Goal: Information Seeking & Learning: Learn about a topic

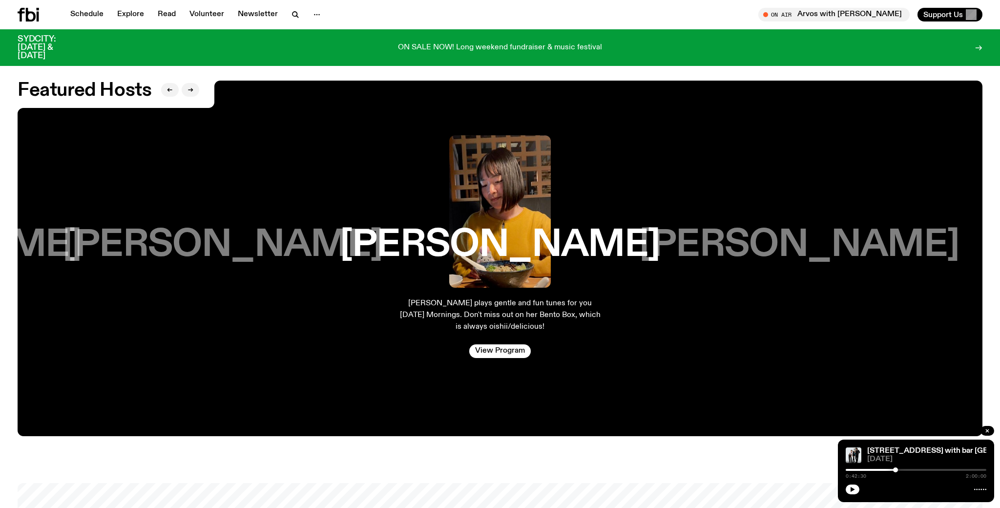
scroll to position [2446, 0]
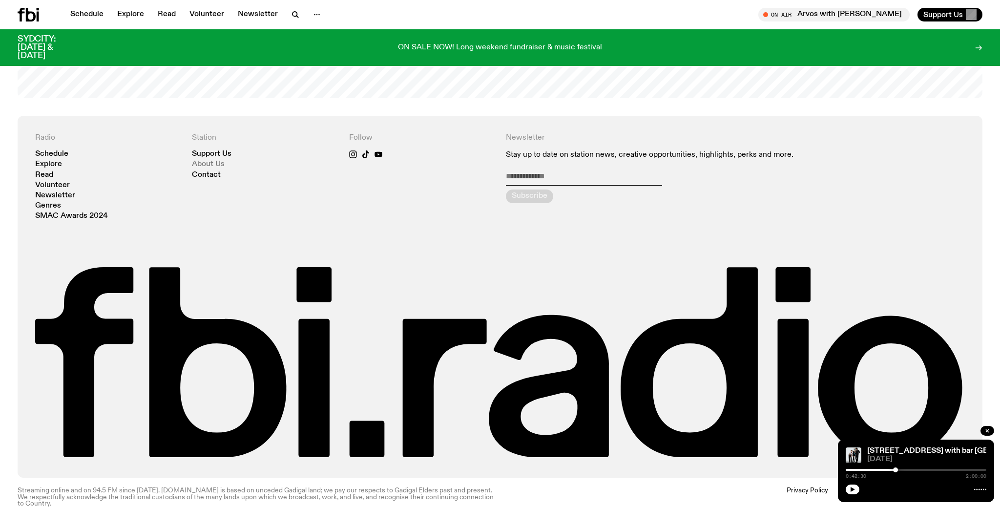
click at [204, 161] on link "About Us" at bounding box center [208, 164] width 33 height 7
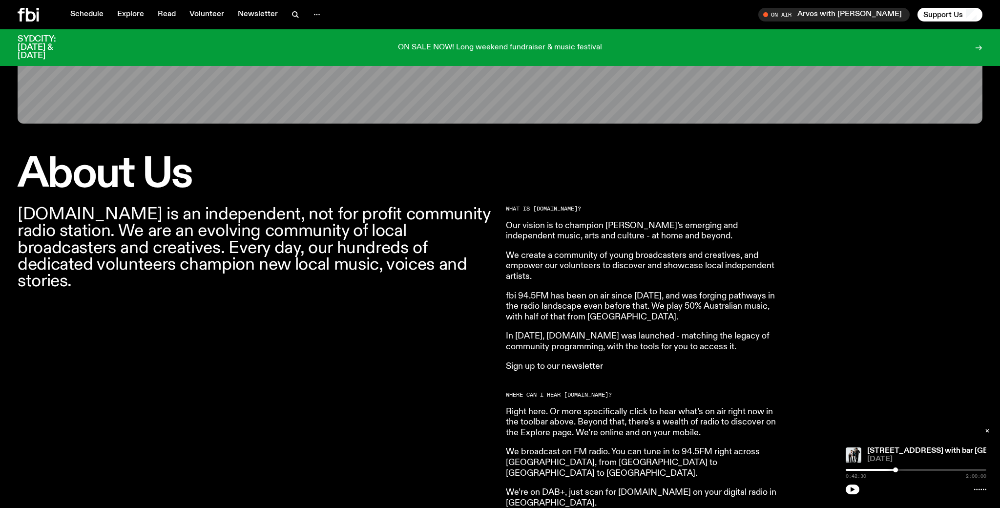
scroll to position [195, 0]
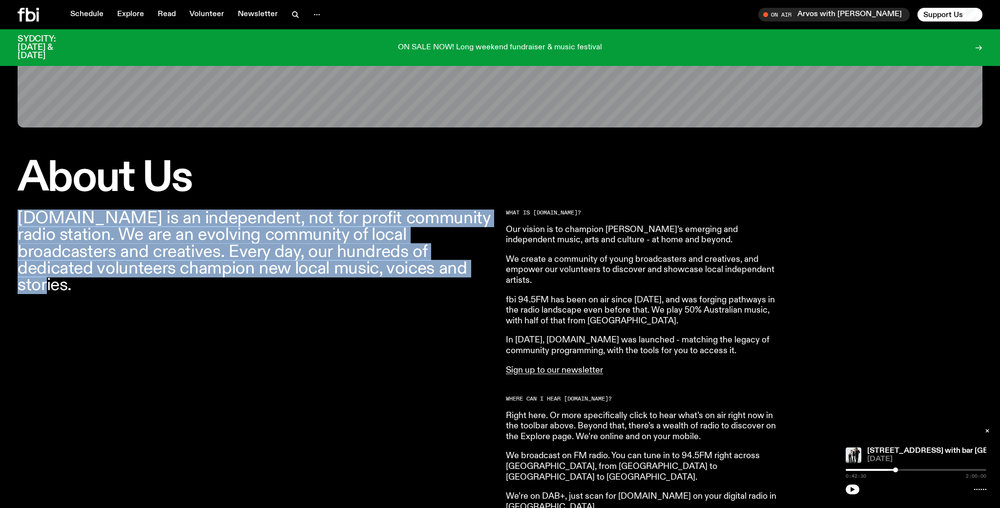
drag, startPoint x: 370, startPoint y: 275, endPoint x: 10, endPoint y: 216, distance: 364.4
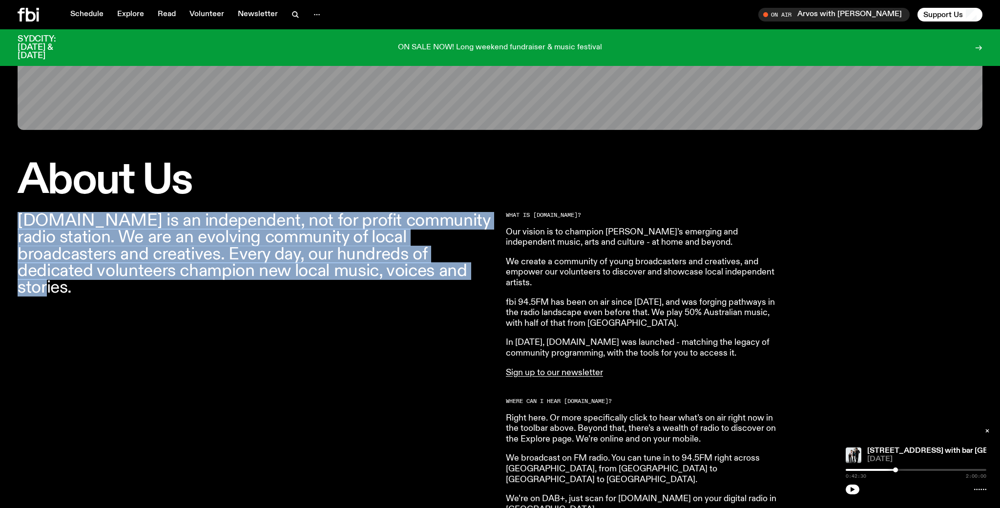
scroll to position [188, 0]
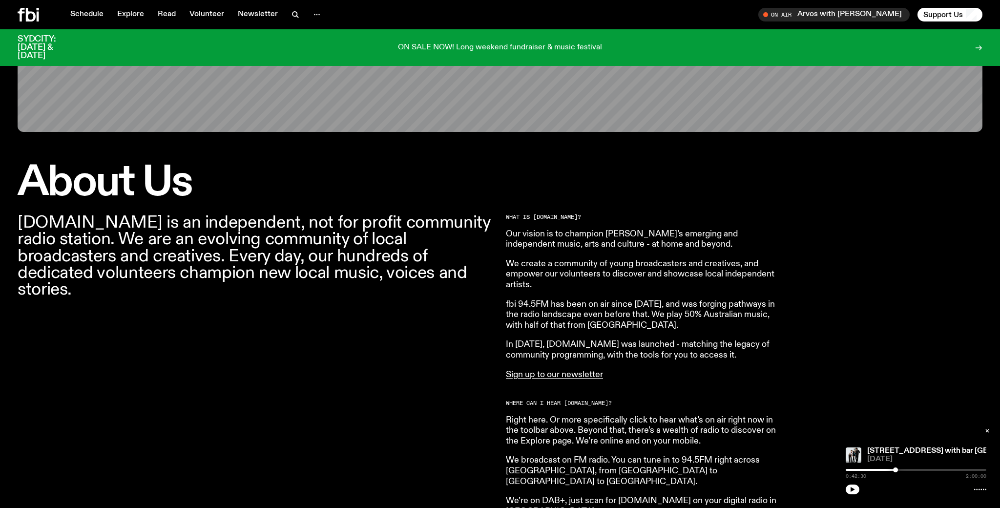
drag, startPoint x: 283, startPoint y: 20, endPoint x: 287, endPoint y: 17, distance: 5.0
click at [284, 19] on nav "Schedule Explore Read Volunteer Newsletter" at bounding box center [195, 15] width 262 height 14
click at [290, 16] on icon "button" at bounding box center [296, 15] width 12 height 12
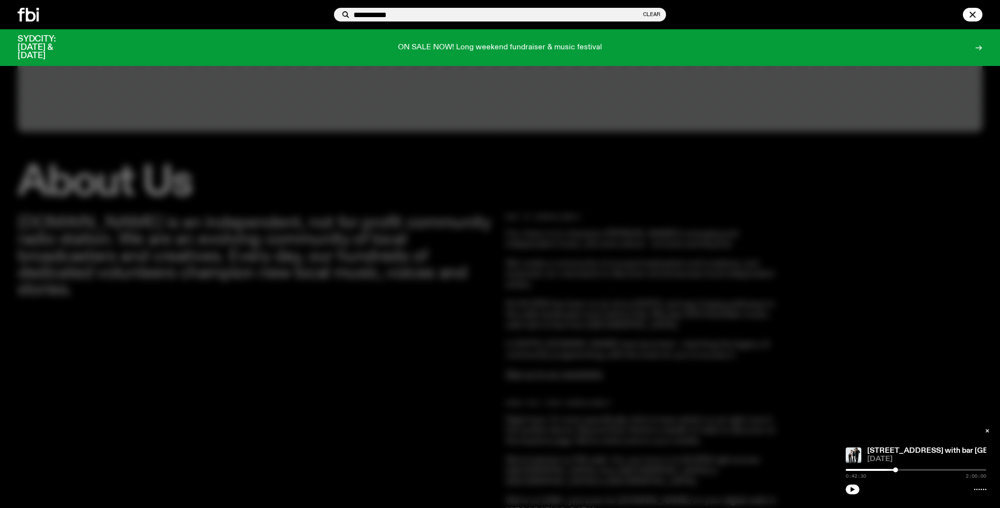
type input "**********"
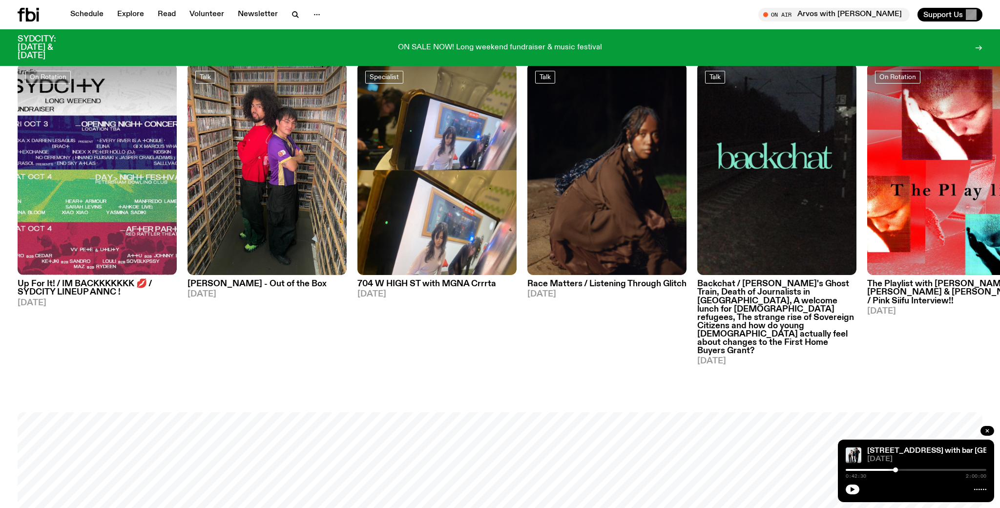
scroll to position [643, 0]
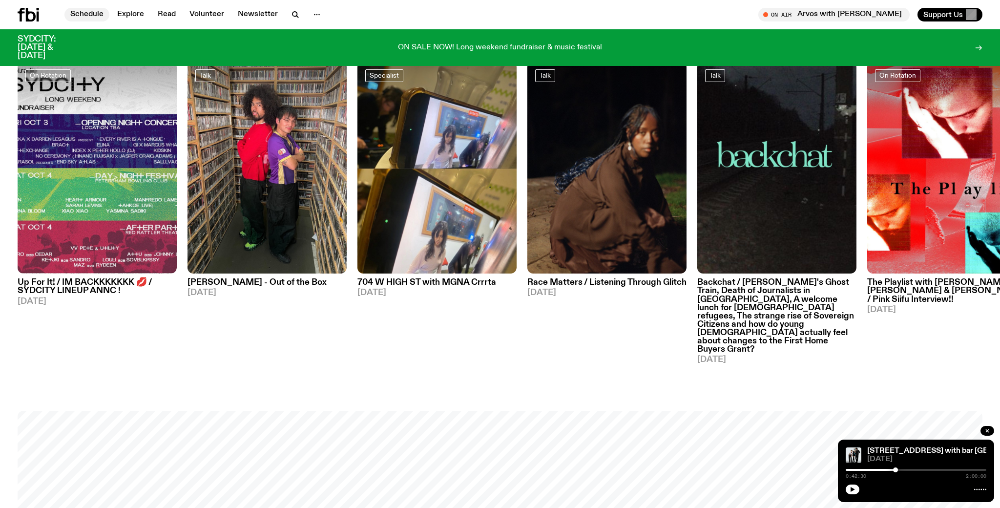
click at [85, 15] on link "Schedule" at bounding box center [86, 15] width 45 height 14
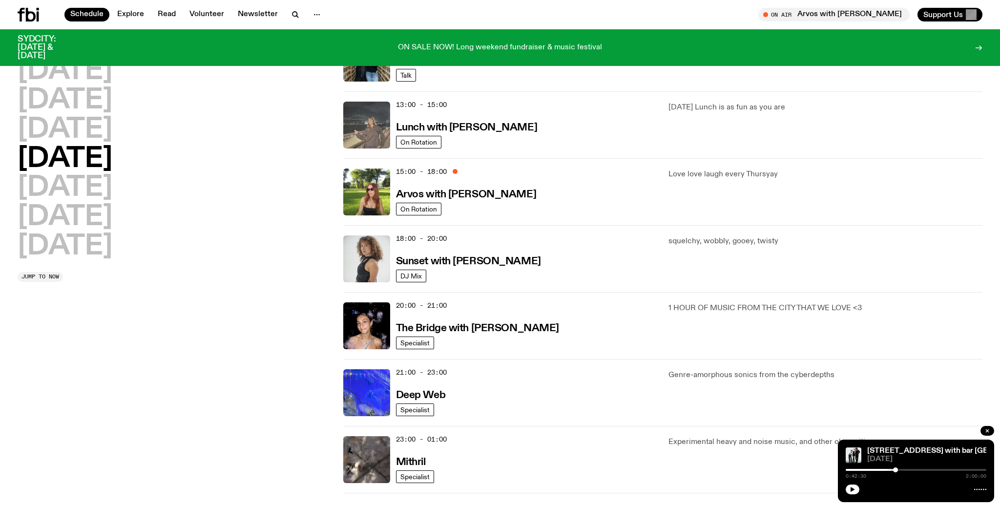
scroll to position [436, 0]
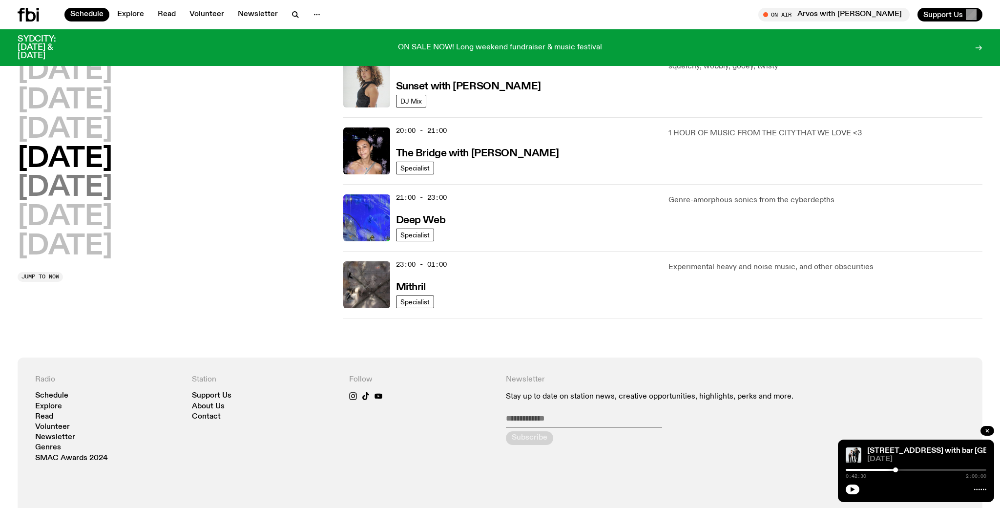
click at [67, 190] on h2 "Friday" at bounding box center [65, 187] width 95 height 27
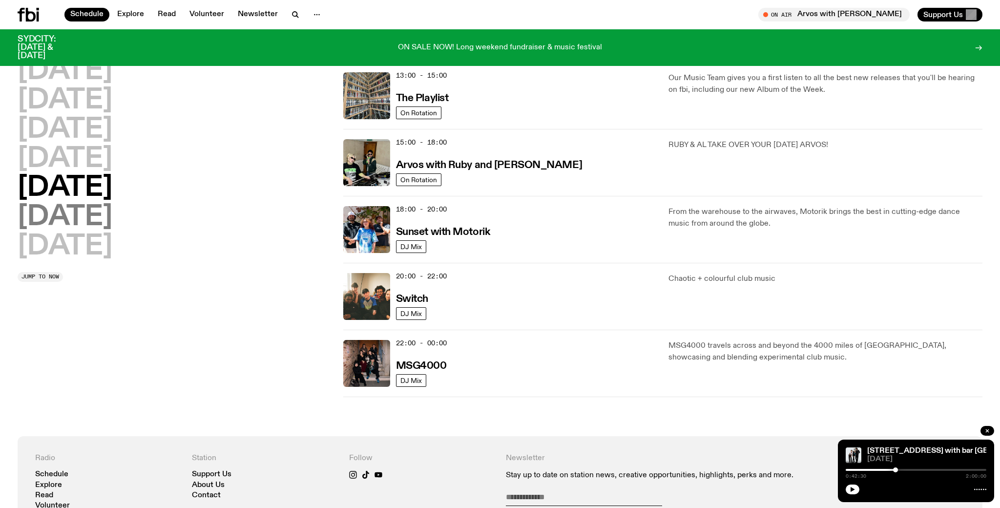
click at [81, 218] on h2 "Saturday" at bounding box center [65, 217] width 95 height 27
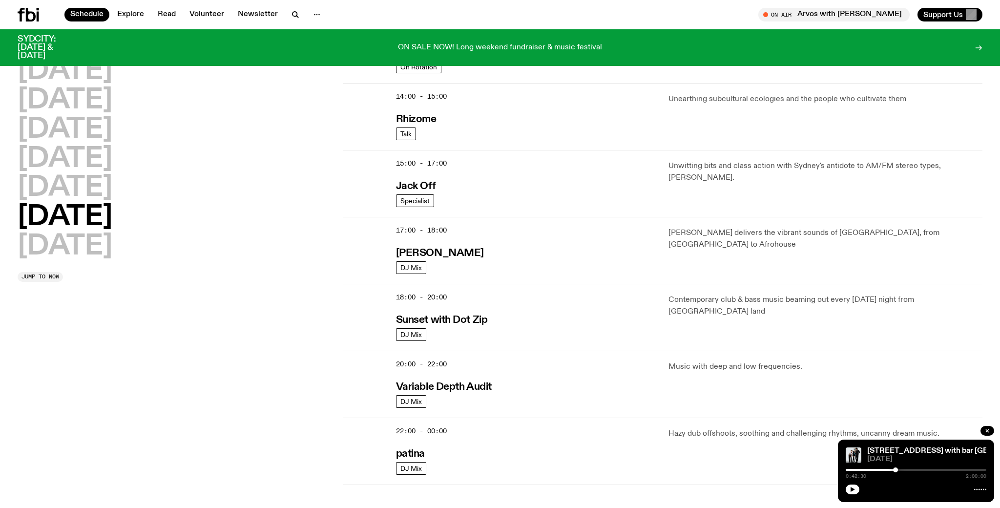
scroll to position [531, 0]
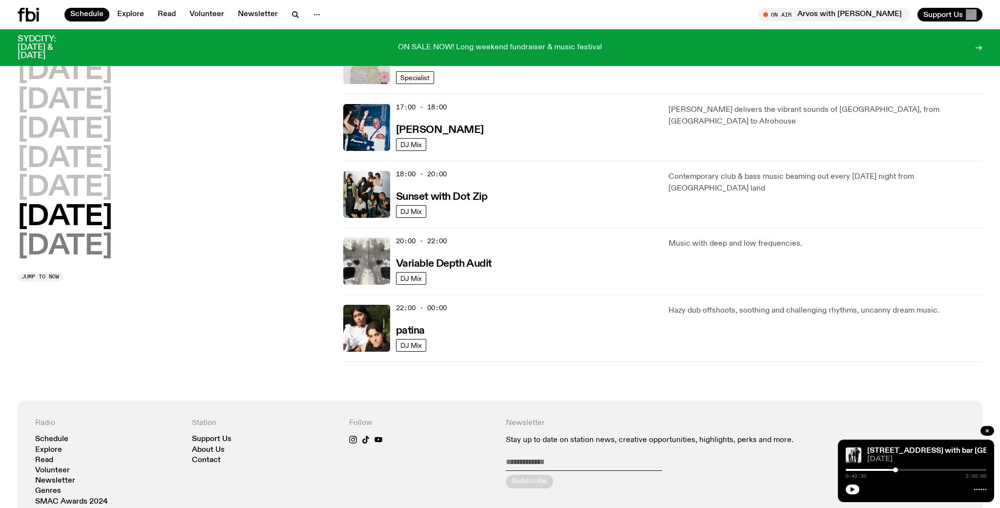
click at [85, 255] on h2 "Sunday" at bounding box center [65, 246] width 95 height 27
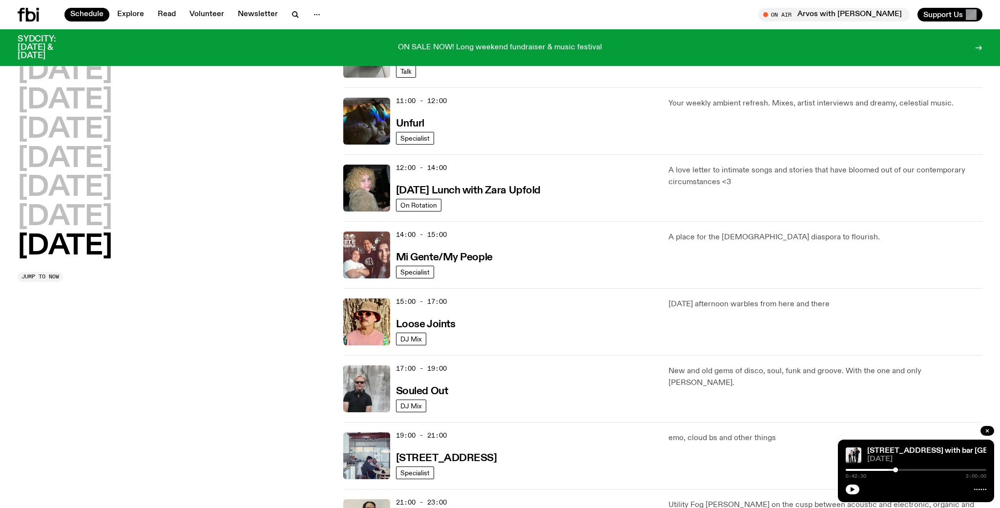
scroll to position [480, 0]
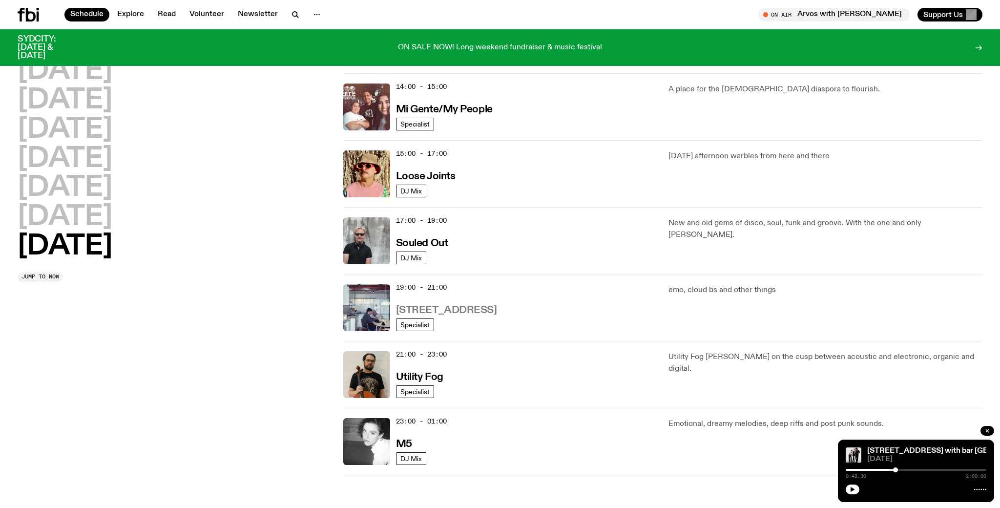
click at [432, 313] on h3 "704 W HIGH ST" at bounding box center [446, 310] width 101 height 10
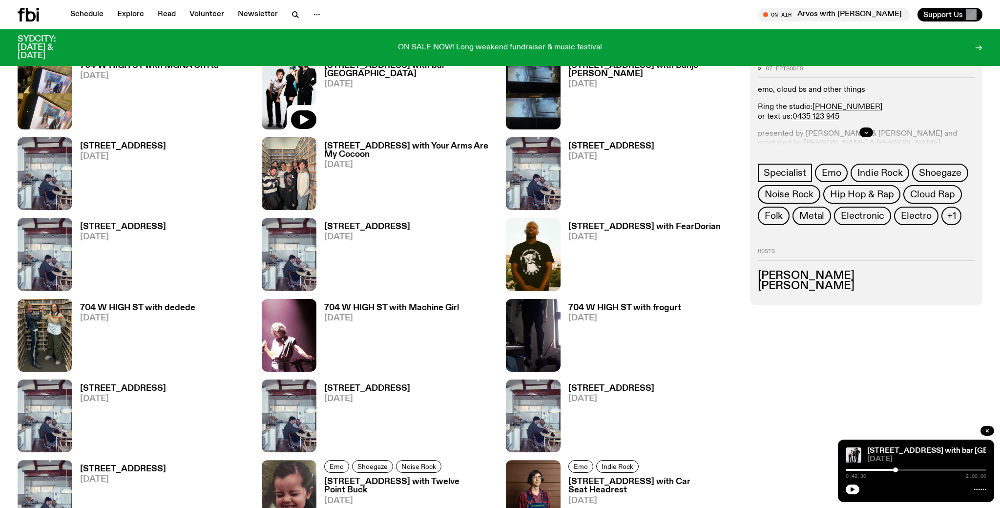
scroll to position [673, 0]
